Goal: Find specific page/section: Find specific page/section

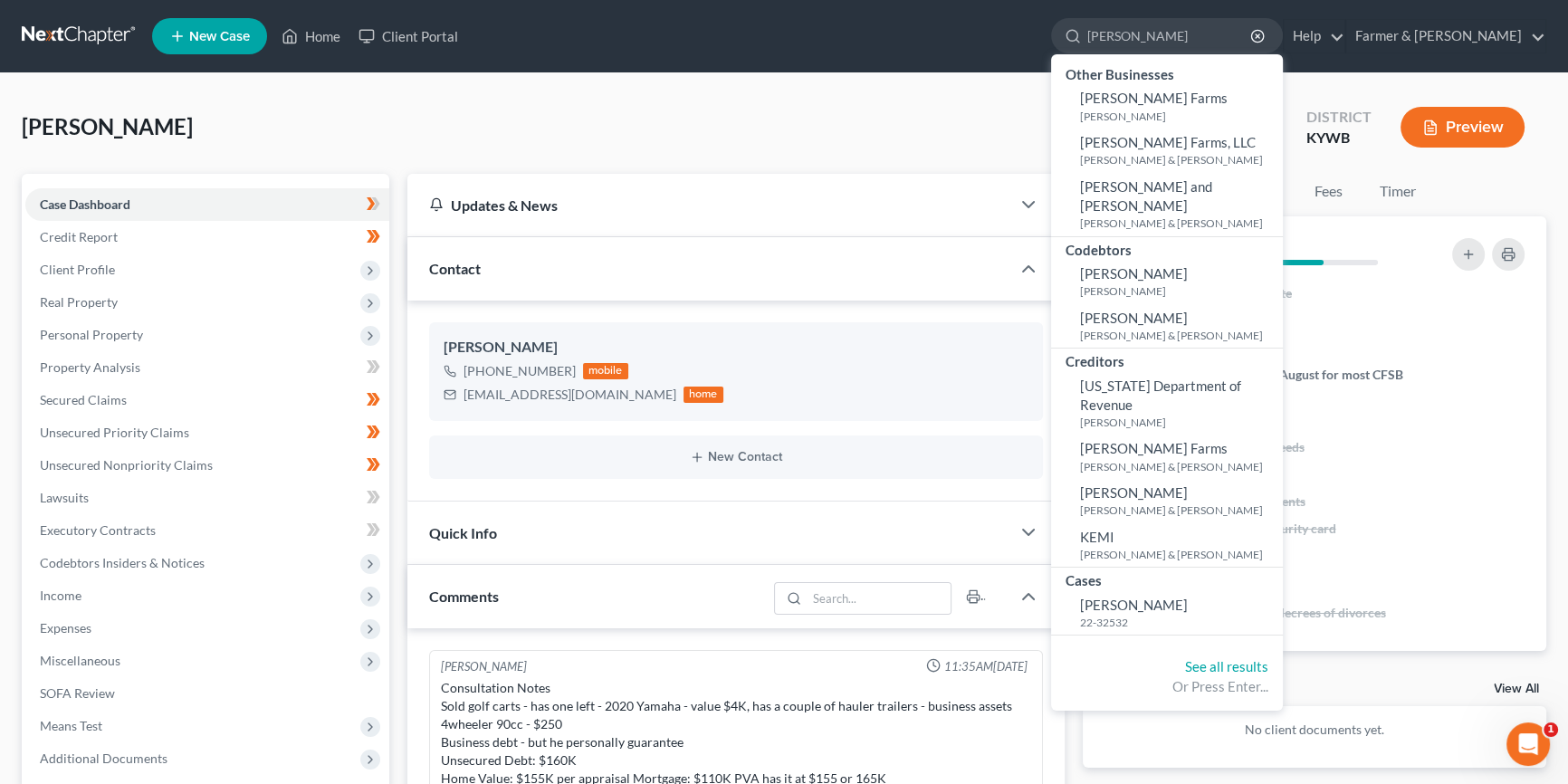
scroll to position [104, 0]
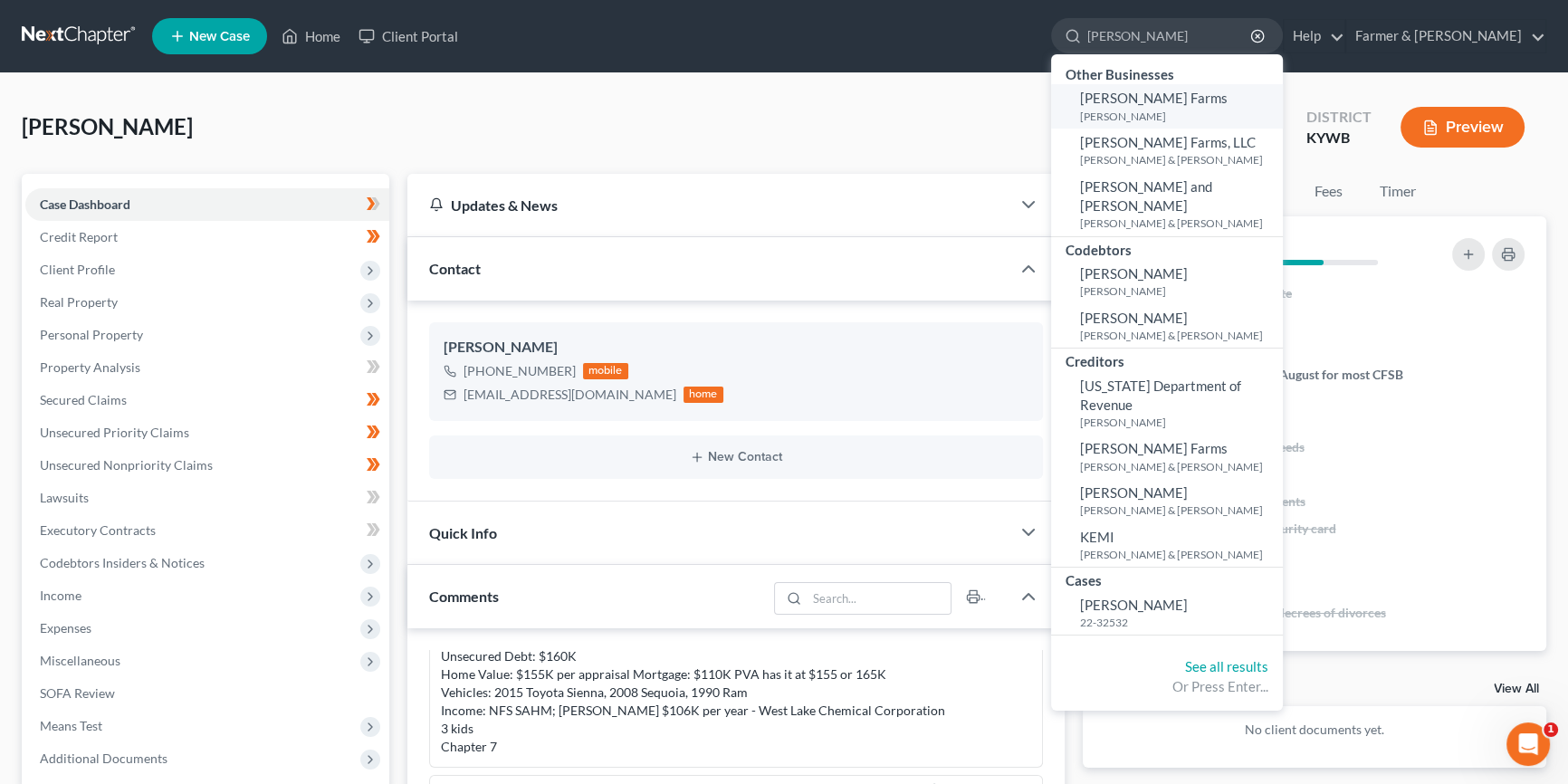
click at [1186, 104] on span "[PERSON_NAME] Farms" at bounding box center [1153, 97] width 147 height 16
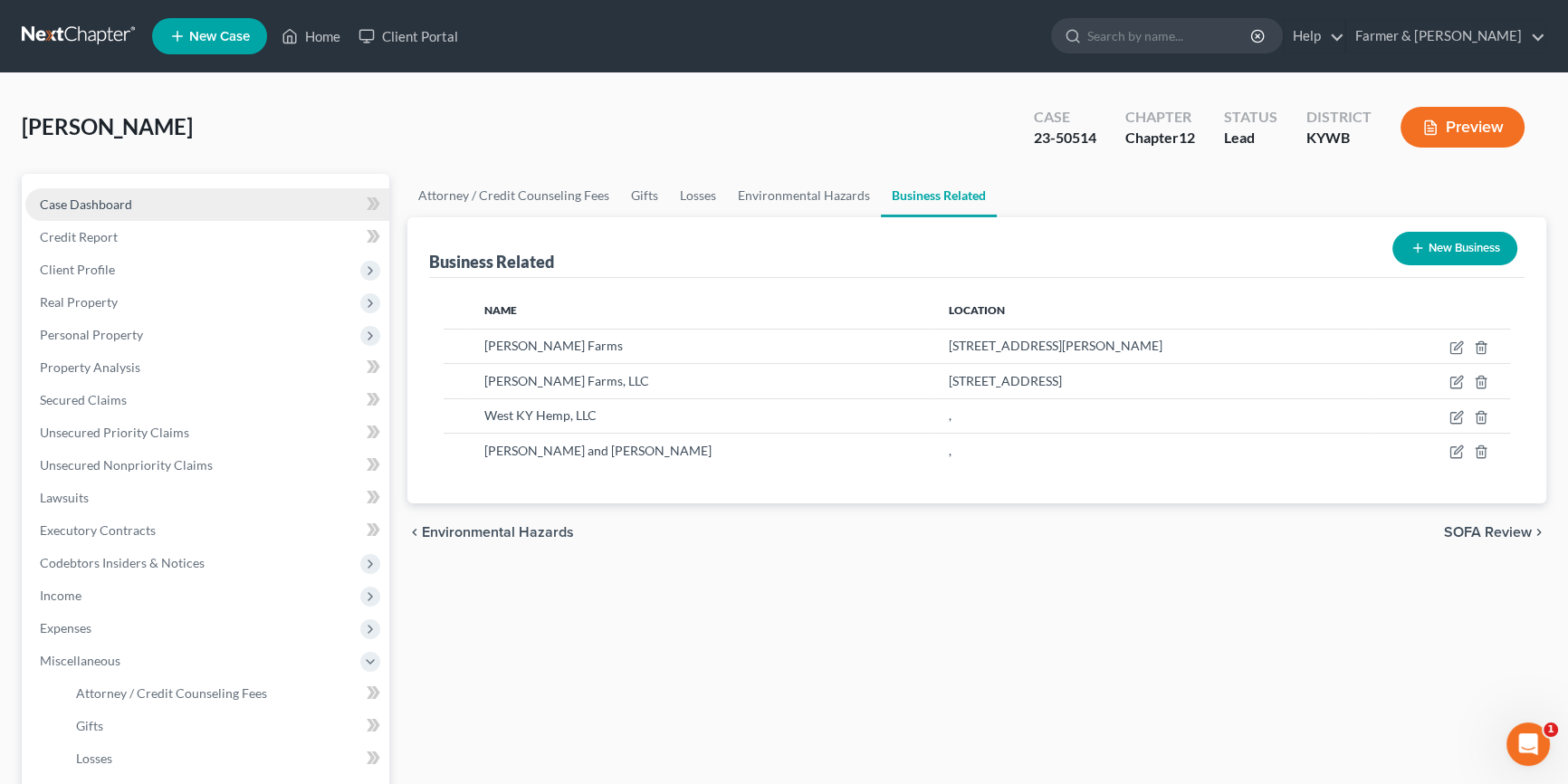
click at [136, 198] on link "Case Dashboard" at bounding box center [207, 205] width 364 height 33
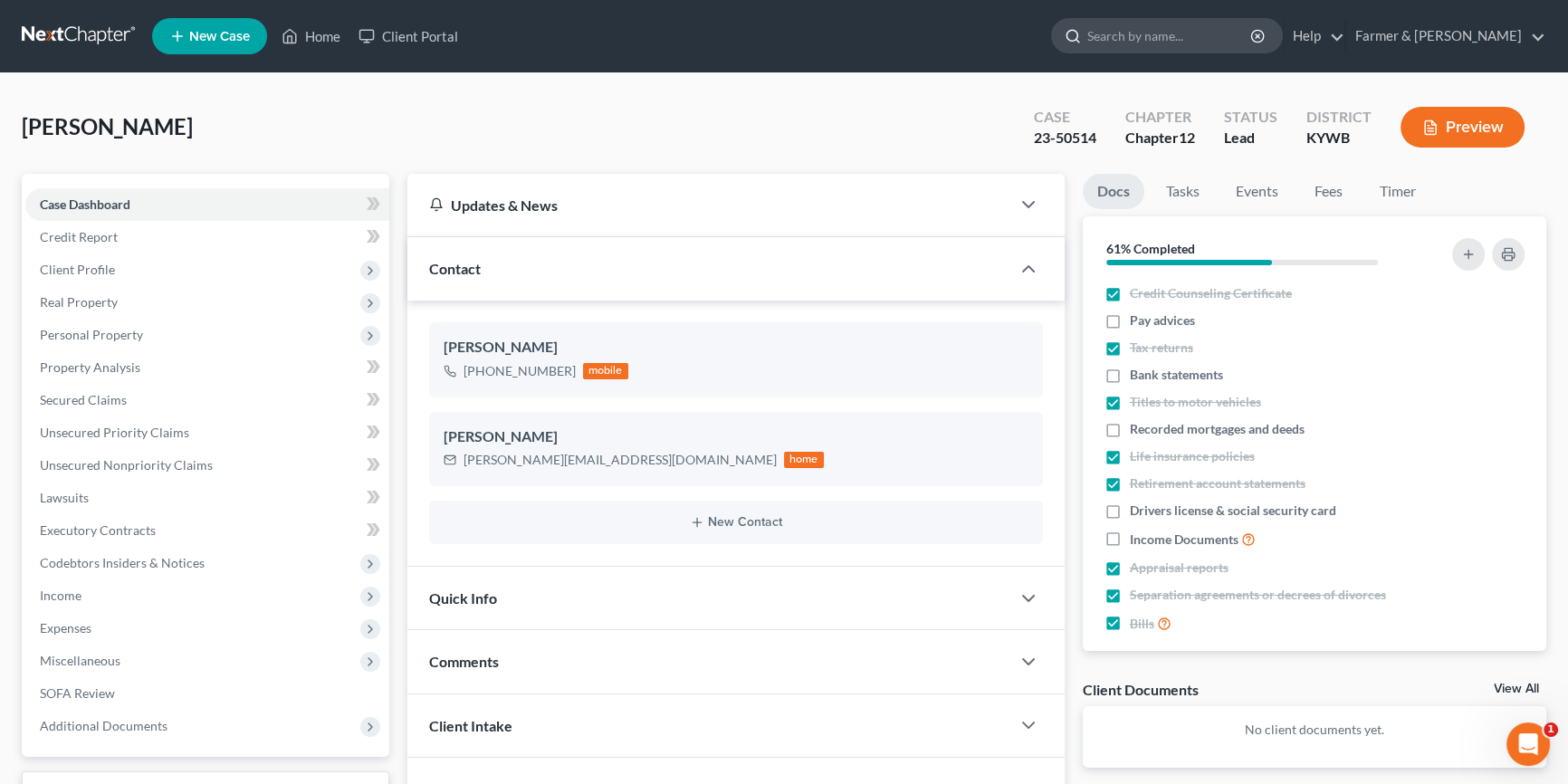
click at [1209, 40] on input "search" at bounding box center [1170, 36] width 166 height 34
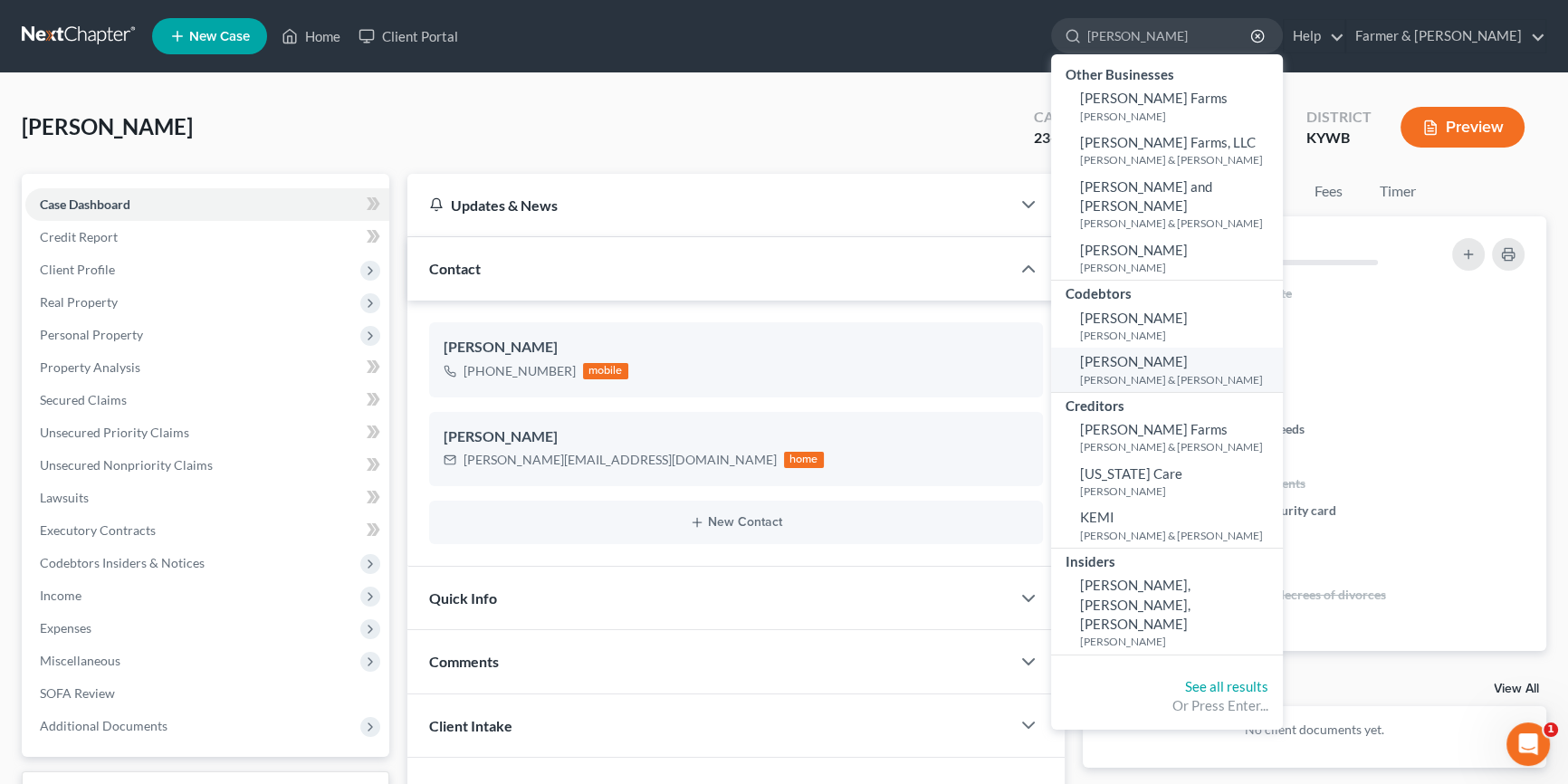
type input "[PERSON_NAME]"
click at [1199, 372] on small "[PERSON_NAME] & [PERSON_NAME]" at bounding box center [1179, 379] width 198 height 15
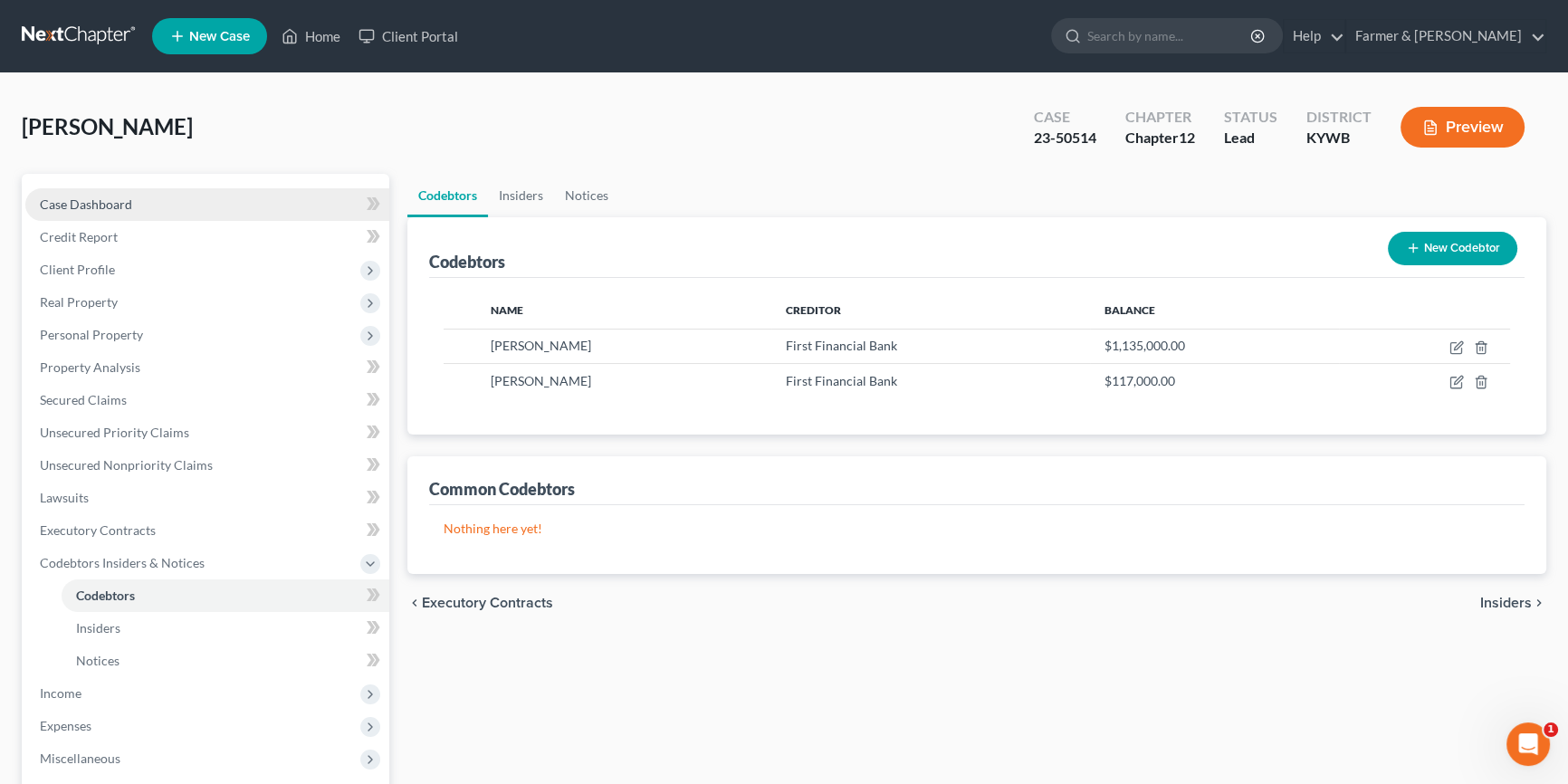
click at [141, 199] on link "Case Dashboard" at bounding box center [207, 205] width 364 height 33
